Goal: Information Seeking & Learning: Learn about a topic

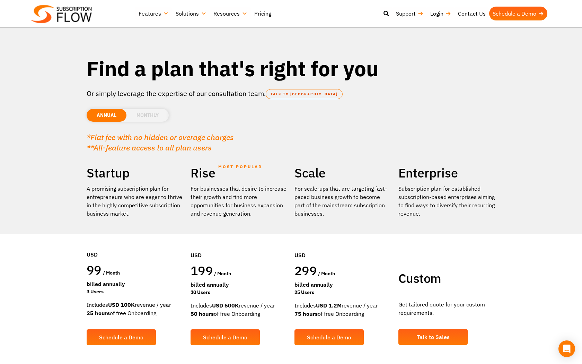
click at [198, 12] on link "Solutions" at bounding box center [191, 14] width 38 height 14
